Goal: Task Accomplishment & Management: Complete application form

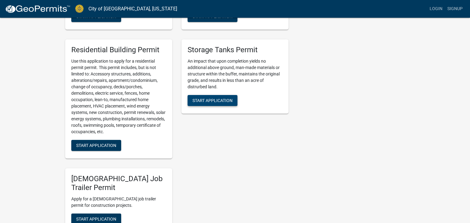
scroll to position [309, 0]
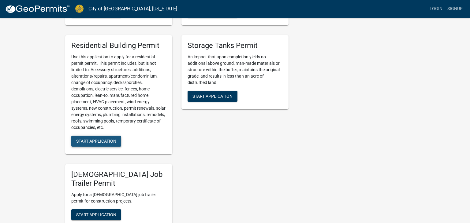
click at [100, 143] on span "Start Application" at bounding box center [96, 141] width 40 height 5
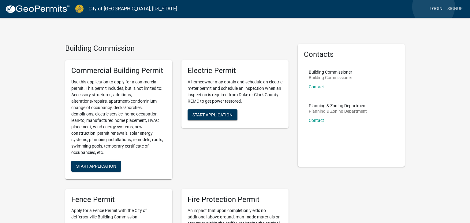
click at [433, 7] on link "Login" at bounding box center [436, 9] width 18 height 12
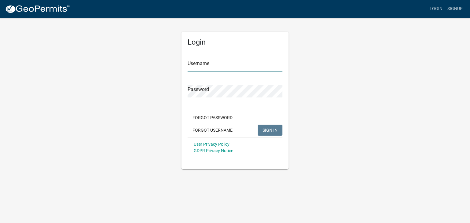
type input "christamyers79"
click at [273, 134] on button "SIGN IN" at bounding box center [270, 130] width 25 height 11
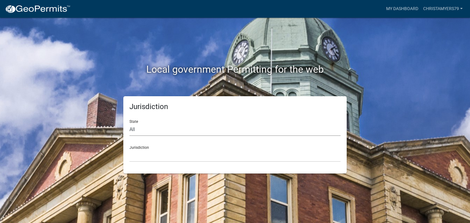
click at [143, 128] on select "All [US_STATE] [US_STATE] [US_STATE] [US_STATE] [US_STATE] [US_STATE] [US_STATE…" at bounding box center [234, 130] width 211 height 13
select select "[US_STATE]"
click at [129, 124] on select "All [US_STATE] [US_STATE] [US_STATE] [US_STATE] [US_STATE] [US_STATE] [US_STATE…" at bounding box center [234, 130] width 211 height 13
click at [143, 158] on select "City of [GEOGRAPHIC_DATA], [US_STATE] City of [GEOGRAPHIC_DATA], [US_STATE] Cit…" at bounding box center [234, 156] width 211 height 13
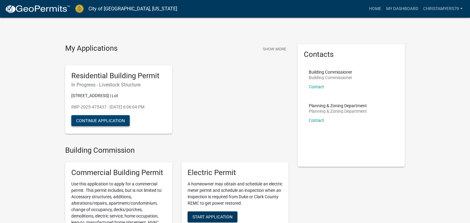
click at [91, 121] on button "Continue Application" at bounding box center [100, 120] width 58 height 11
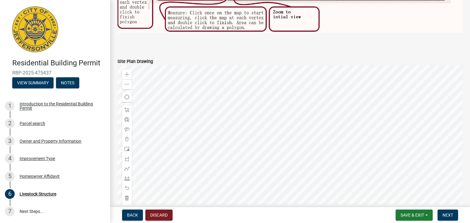
scroll to position [363, 0]
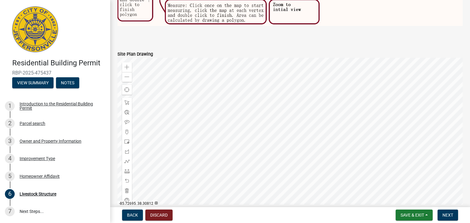
click at [287, 154] on div at bounding box center [289, 134] width 345 height 153
click at [266, 171] on div at bounding box center [289, 134] width 345 height 153
click at [261, 173] on div at bounding box center [289, 134] width 345 height 153
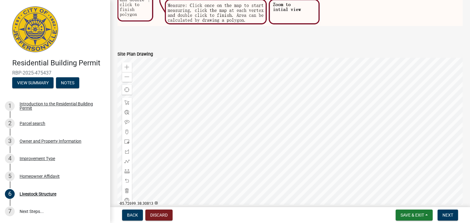
click at [274, 172] on div at bounding box center [289, 134] width 345 height 153
click at [284, 167] on div at bounding box center [289, 134] width 345 height 153
click at [276, 150] on div at bounding box center [289, 134] width 345 height 153
click at [268, 174] on div at bounding box center [289, 134] width 345 height 153
click at [284, 181] on div at bounding box center [289, 134] width 345 height 153
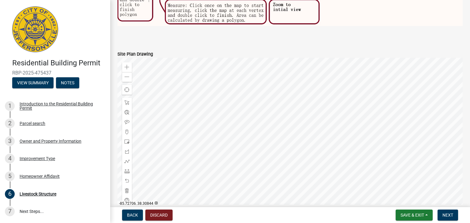
click at [265, 141] on div at bounding box center [289, 134] width 345 height 153
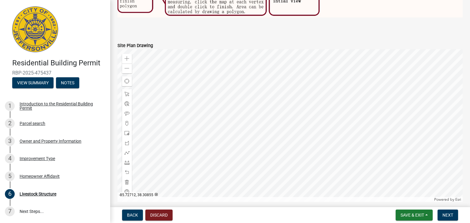
scroll to position [383, 0]
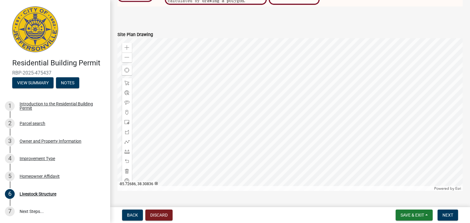
click at [312, 145] on div at bounding box center [289, 114] width 345 height 153
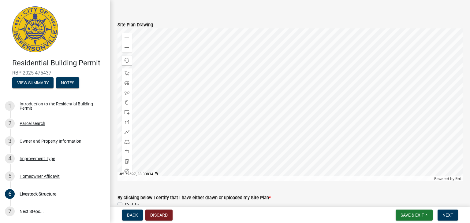
scroll to position [396, 0]
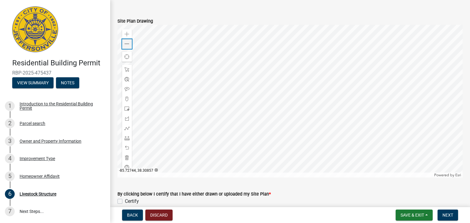
click at [124, 45] on div "Zoom out" at bounding box center [127, 44] width 10 height 10
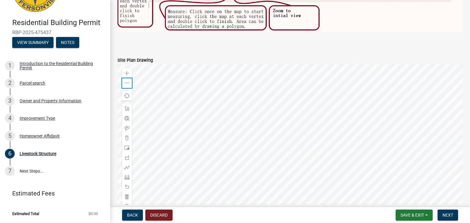
scroll to position [358, 0]
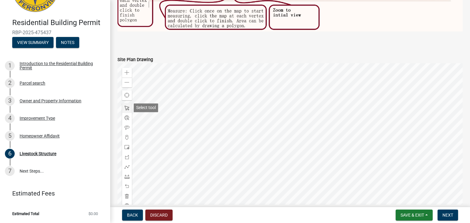
click at [127, 109] on span at bounding box center [126, 108] width 5 height 5
click at [126, 136] on span at bounding box center [126, 137] width 5 height 5
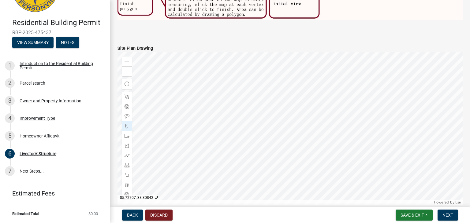
click at [271, 130] on div at bounding box center [289, 128] width 345 height 153
click at [272, 128] on div at bounding box center [289, 128] width 345 height 153
click at [267, 128] on div at bounding box center [289, 128] width 345 height 153
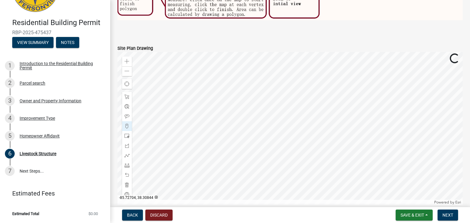
click at [267, 129] on div at bounding box center [289, 128] width 345 height 153
click at [263, 129] on div at bounding box center [289, 128] width 345 height 153
click at [242, 95] on div at bounding box center [289, 128] width 345 height 153
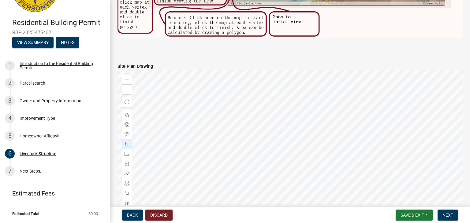
scroll to position [354, 0]
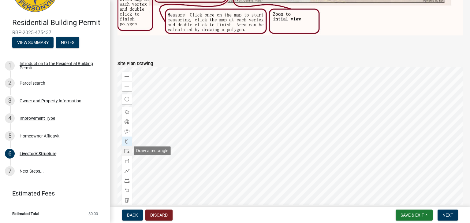
click at [127, 152] on span at bounding box center [126, 151] width 5 height 5
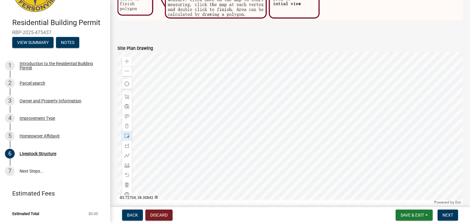
click at [242, 99] on div at bounding box center [289, 128] width 345 height 153
click at [244, 98] on div at bounding box center [289, 128] width 345 height 153
click at [239, 101] on div at bounding box center [289, 128] width 345 height 153
click at [239, 99] on div at bounding box center [289, 128] width 345 height 153
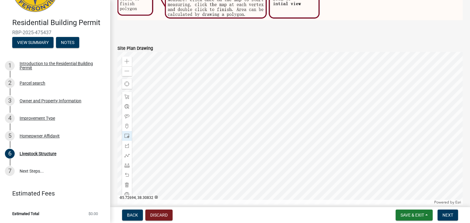
click at [258, 119] on div at bounding box center [289, 128] width 345 height 153
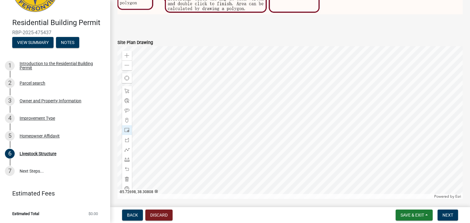
scroll to position [375, 0]
click at [126, 173] on div at bounding box center [127, 169] width 10 height 10
click at [126, 170] on span at bounding box center [126, 169] width 5 height 5
click at [241, 93] on div at bounding box center [289, 122] width 345 height 153
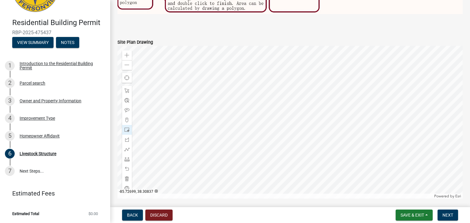
click at [249, 104] on div at bounding box center [289, 122] width 345 height 153
click at [125, 168] on span at bounding box center [126, 169] width 5 height 5
click at [128, 182] on div at bounding box center [127, 179] width 10 height 10
click at [242, 93] on div at bounding box center [289, 122] width 345 height 153
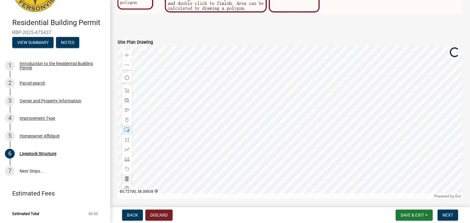
scroll to position [372, 0]
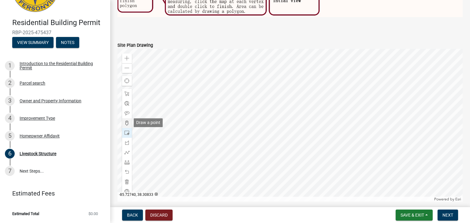
click at [129, 124] on span at bounding box center [126, 123] width 5 height 5
click at [239, 89] on div at bounding box center [289, 125] width 345 height 153
click at [127, 123] on span at bounding box center [126, 123] width 5 height 5
click at [214, 88] on div at bounding box center [289, 125] width 345 height 153
click at [126, 132] on span at bounding box center [126, 133] width 5 height 5
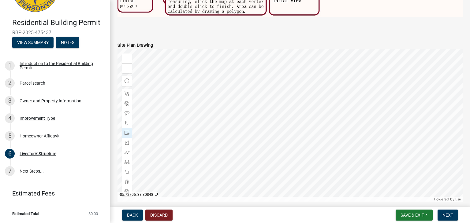
click at [216, 68] on div at bounding box center [289, 125] width 345 height 153
click at [128, 170] on span at bounding box center [126, 172] width 5 height 5
click at [128, 174] on span at bounding box center [126, 172] width 5 height 5
click at [126, 121] on span at bounding box center [126, 123] width 5 height 5
click at [217, 87] on div at bounding box center [289, 125] width 345 height 153
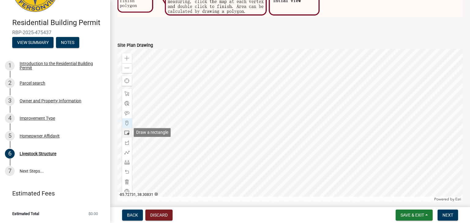
click at [127, 136] on div at bounding box center [127, 133] width 10 height 10
click at [218, 91] on div at bounding box center [289, 125] width 345 height 153
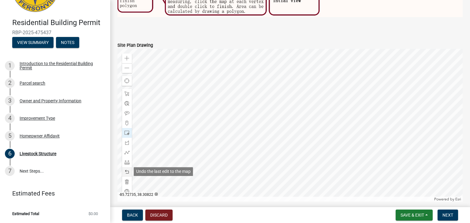
click at [124, 171] on span at bounding box center [126, 172] width 5 height 5
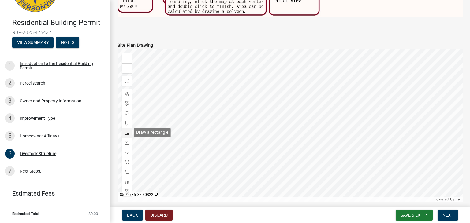
click at [127, 132] on span at bounding box center [126, 133] width 5 height 5
click at [222, 93] on div at bounding box center [289, 125] width 345 height 153
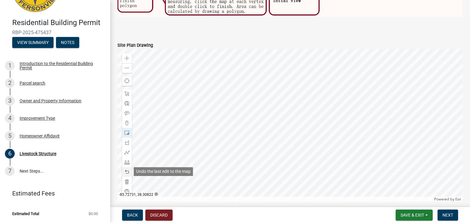
click at [128, 174] on span at bounding box center [126, 172] width 5 height 5
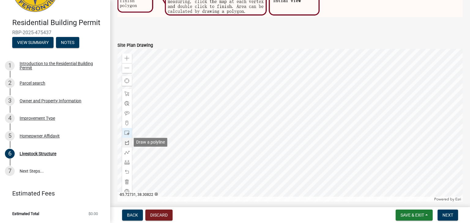
click at [126, 141] on span at bounding box center [126, 142] width 5 height 5
click at [216, 88] on div at bounding box center [289, 125] width 345 height 153
click at [212, 77] on div at bounding box center [289, 125] width 345 height 153
click at [214, 78] on div at bounding box center [289, 125] width 345 height 153
click at [217, 76] on div at bounding box center [289, 125] width 345 height 153
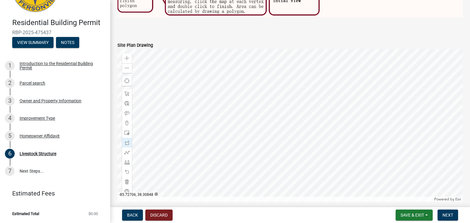
click at [209, 59] on div at bounding box center [289, 125] width 345 height 153
click at [219, 83] on div at bounding box center [289, 125] width 345 height 153
click at [128, 172] on span at bounding box center [126, 172] width 5 height 5
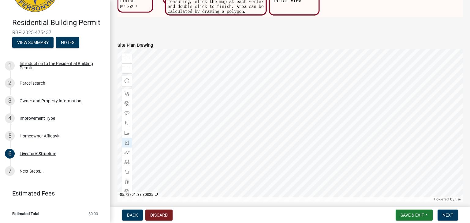
scroll to position [344, 0]
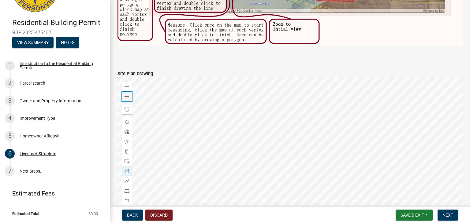
click at [124, 95] on div "Zoom out" at bounding box center [127, 97] width 10 height 10
click at [180, 110] on div at bounding box center [289, 153] width 345 height 153
click at [219, 133] on div at bounding box center [289, 153] width 345 height 153
click at [218, 133] on div at bounding box center [289, 153] width 345 height 153
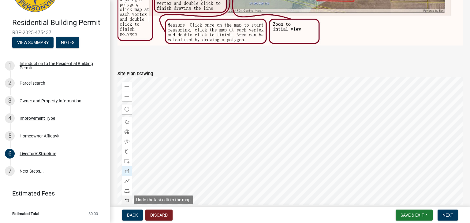
click at [127, 199] on span at bounding box center [126, 200] width 5 height 5
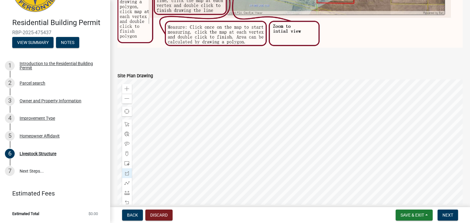
scroll to position [341, 0]
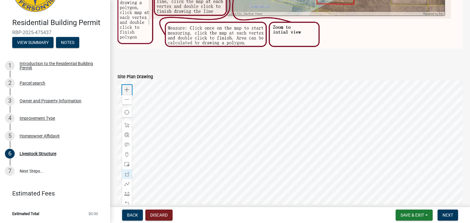
click at [125, 89] on span at bounding box center [126, 89] width 5 height 5
click at [249, 210] on div at bounding box center [289, 156] width 345 height 153
click at [232, 189] on div at bounding box center [289, 156] width 345 height 153
click at [126, 175] on span at bounding box center [126, 174] width 5 height 5
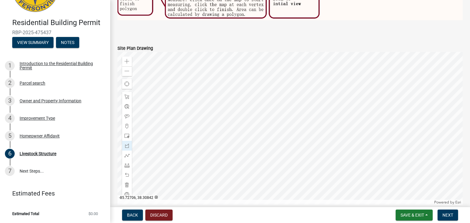
click at [184, 117] on div at bounding box center [289, 128] width 345 height 153
click at [182, 118] on div at bounding box center [289, 128] width 345 height 153
click at [194, 113] on div at bounding box center [289, 128] width 345 height 153
click at [184, 87] on div at bounding box center [289, 128] width 345 height 153
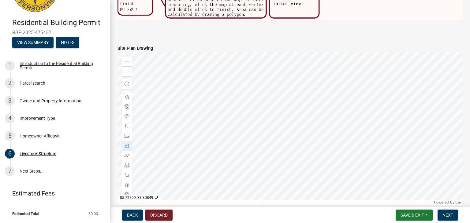
click at [175, 90] on div at bounding box center [289, 128] width 345 height 153
click at [183, 118] on div at bounding box center [289, 128] width 345 height 153
click at [131, 174] on div at bounding box center [127, 175] width 10 height 10
click at [127, 175] on span at bounding box center [126, 175] width 5 height 5
click at [130, 175] on div at bounding box center [127, 175] width 10 height 10
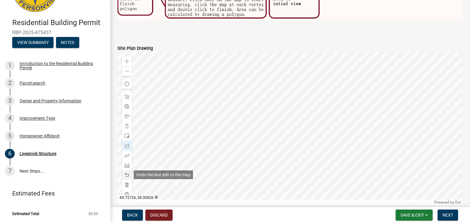
click at [130, 175] on div at bounding box center [127, 175] width 10 height 10
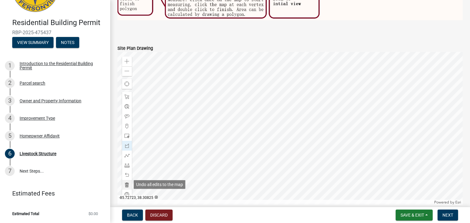
click at [128, 184] on span at bounding box center [126, 185] width 5 height 5
click at [188, 112] on div at bounding box center [289, 128] width 345 height 153
click at [186, 112] on div at bounding box center [289, 128] width 345 height 153
click at [176, 117] on div at bounding box center [289, 128] width 345 height 153
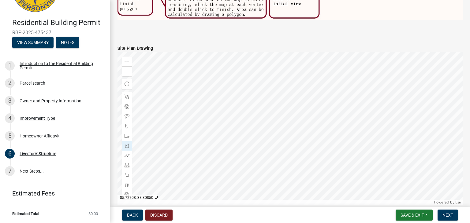
click at [170, 87] on div at bounding box center [289, 128] width 345 height 153
click at [179, 84] on div at bounding box center [289, 128] width 345 height 153
click at [187, 113] on div at bounding box center [289, 128] width 345 height 153
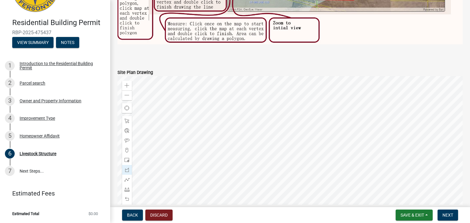
scroll to position [349, 0]
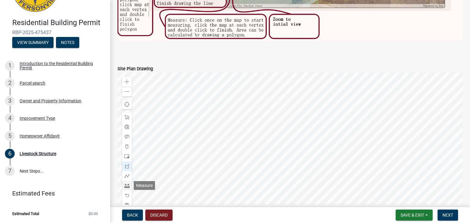
click at [125, 184] on span at bounding box center [126, 186] width 5 height 5
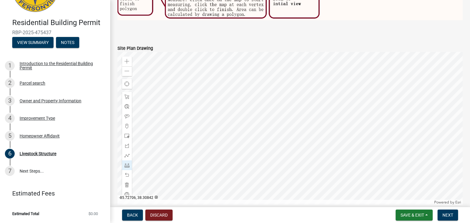
click at [176, 116] on div at bounding box center [289, 128] width 345 height 153
click at [176, 117] on div at bounding box center [289, 128] width 345 height 153
click at [175, 119] on div at bounding box center [289, 128] width 345 height 153
click at [146, 31] on p at bounding box center [289, 28] width 345 height 7
click at [105, 184] on header "Estimated Fees" at bounding box center [55, 194] width 110 height 22
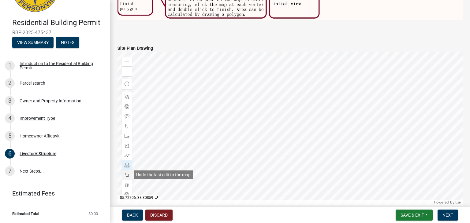
click at [128, 176] on span at bounding box center [126, 175] width 5 height 5
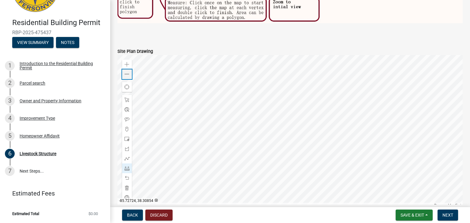
click at [128, 74] on span at bounding box center [126, 74] width 5 height 5
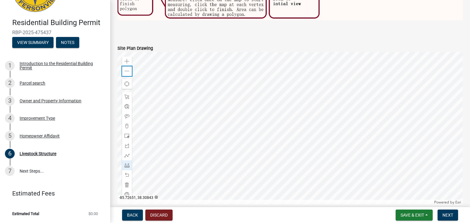
scroll to position [372, 0]
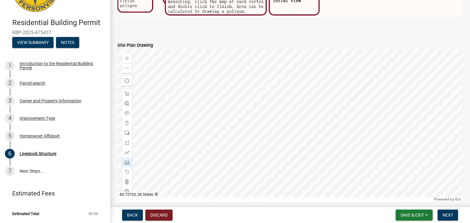
click at [235, 112] on div at bounding box center [289, 125] width 345 height 153
click at [235, 113] on div at bounding box center [289, 125] width 345 height 153
click at [234, 120] on div at bounding box center [289, 125] width 345 height 153
click at [233, 119] on div at bounding box center [289, 125] width 345 height 153
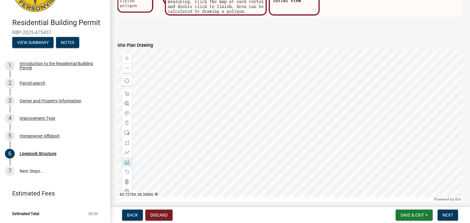
click at [229, 104] on div at bounding box center [289, 125] width 345 height 153
click at [231, 103] on div at bounding box center [289, 125] width 345 height 153
click at [263, 102] on div at bounding box center [289, 125] width 345 height 153
click at [265, 112] on div at bounding box center [289, 125] width 345 height 153
click at [127, 173] on span at bounding box center [126, 172] width 5 height 5
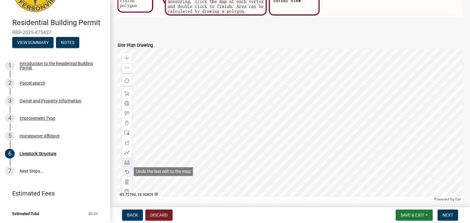
click at [127, 173] on span at bounding box center [126, 172] width 5 height 5
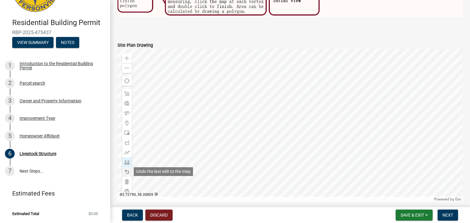
click at [127, 173] on span at bounding box center [126, 172] width 5 height 5
click at [271, 134] on div at bounding box center [289, 125] width 345 height 153
click at [264, 119] on div at bounding box center [289, 125] width 345 height 153
click at [268, 137] on div at bounding box center [289, 125] width 345 height 153
click at [127, 171] on span at bounding box center [126, 172] width 5 height 5
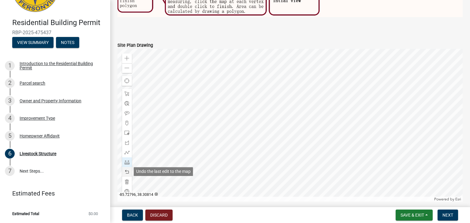
click at [127, 171] on span at bounding box center [126, 172] width 5 height 5
click at [265, 119] on div at bounding box center [289, 125] width 345 height 153
click at [263, 120] on div at bounding box center [289, 125] width 345 height 153
click at [128, 171] on span at bounding box center [126, 172] width 5 height 5
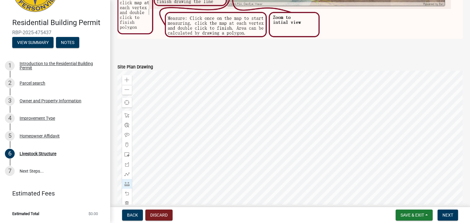
scroll to position [363, 0]
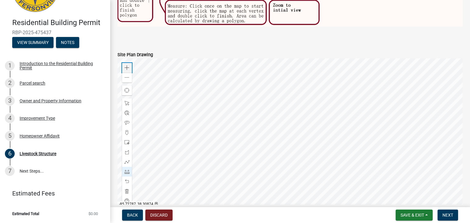
click at [125, 67] on span at bounding box center [126, 67] width 5 height 5
click at [236, 123] on div at bounding box center [289, 134] width 345 height 153
click at [227, 127] on div at bounding box center [289, 134] width 345 height 153
